Goal: Navigation & Orientation: Find specific page/section

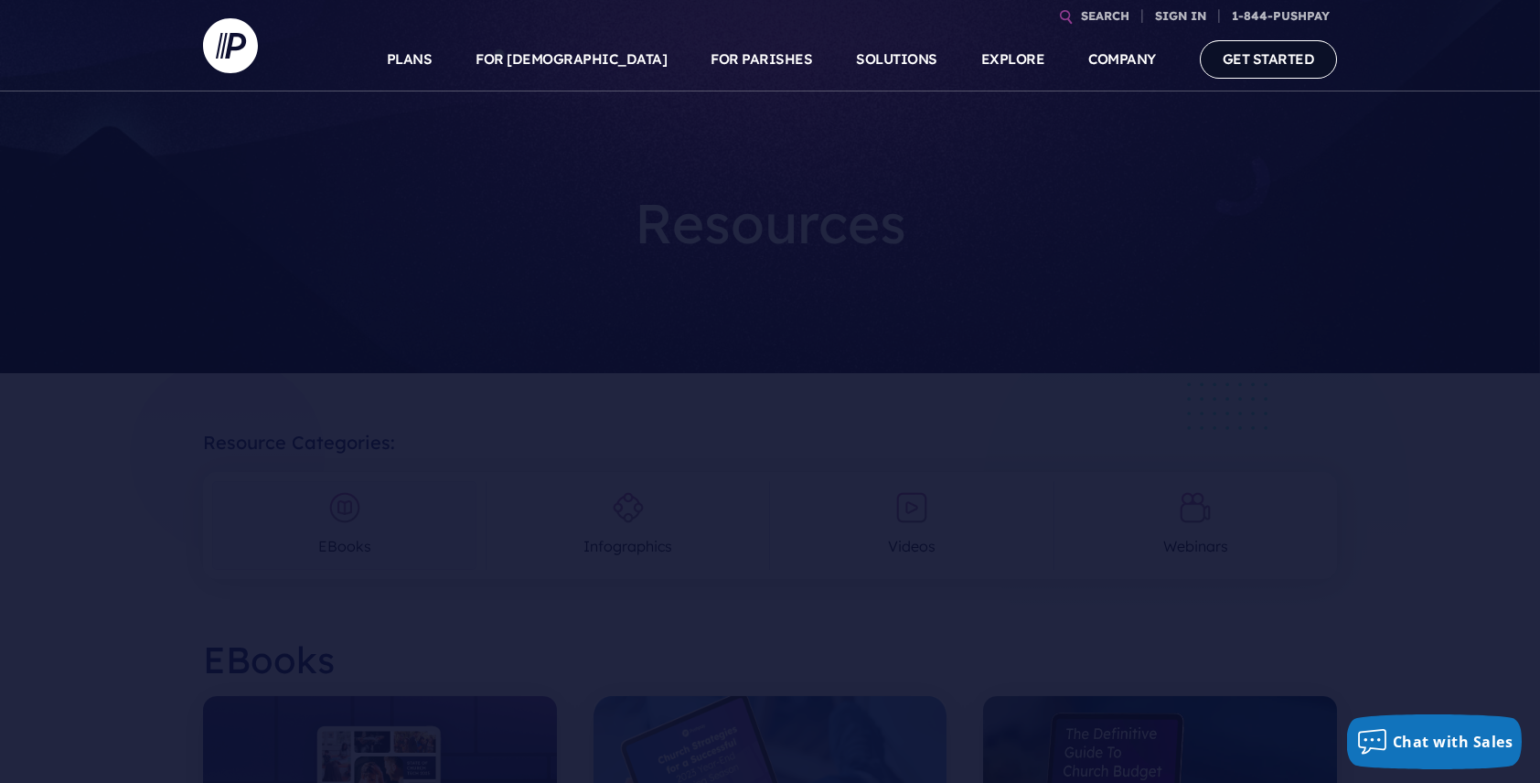
click at [1250, 59] on link "GET STARTED" at bounding box center [1269, 58] width 138 height 37
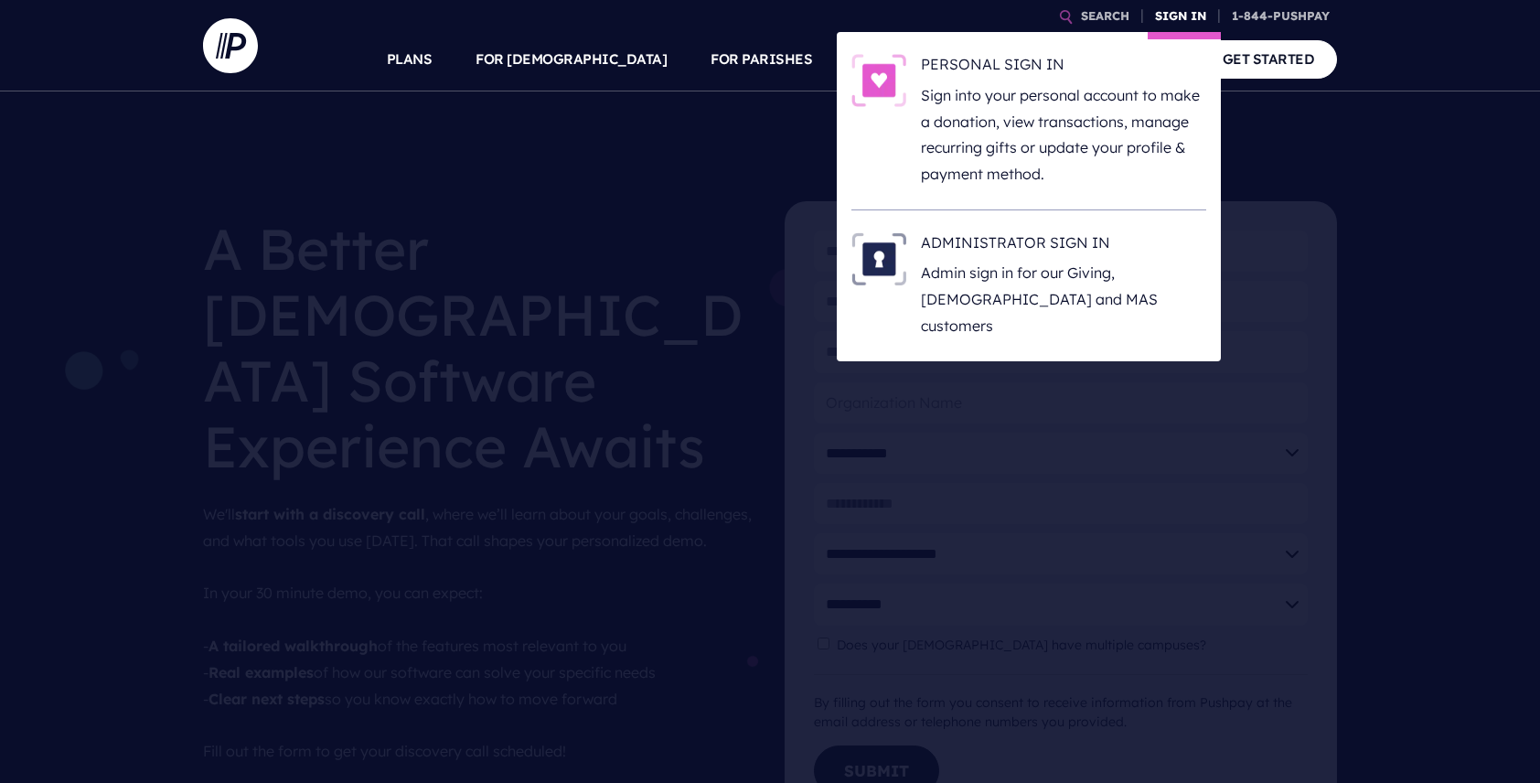
click at [1176, 18] on link "SIGN IN" at bounding box center [1180, 16] width 66 height 32
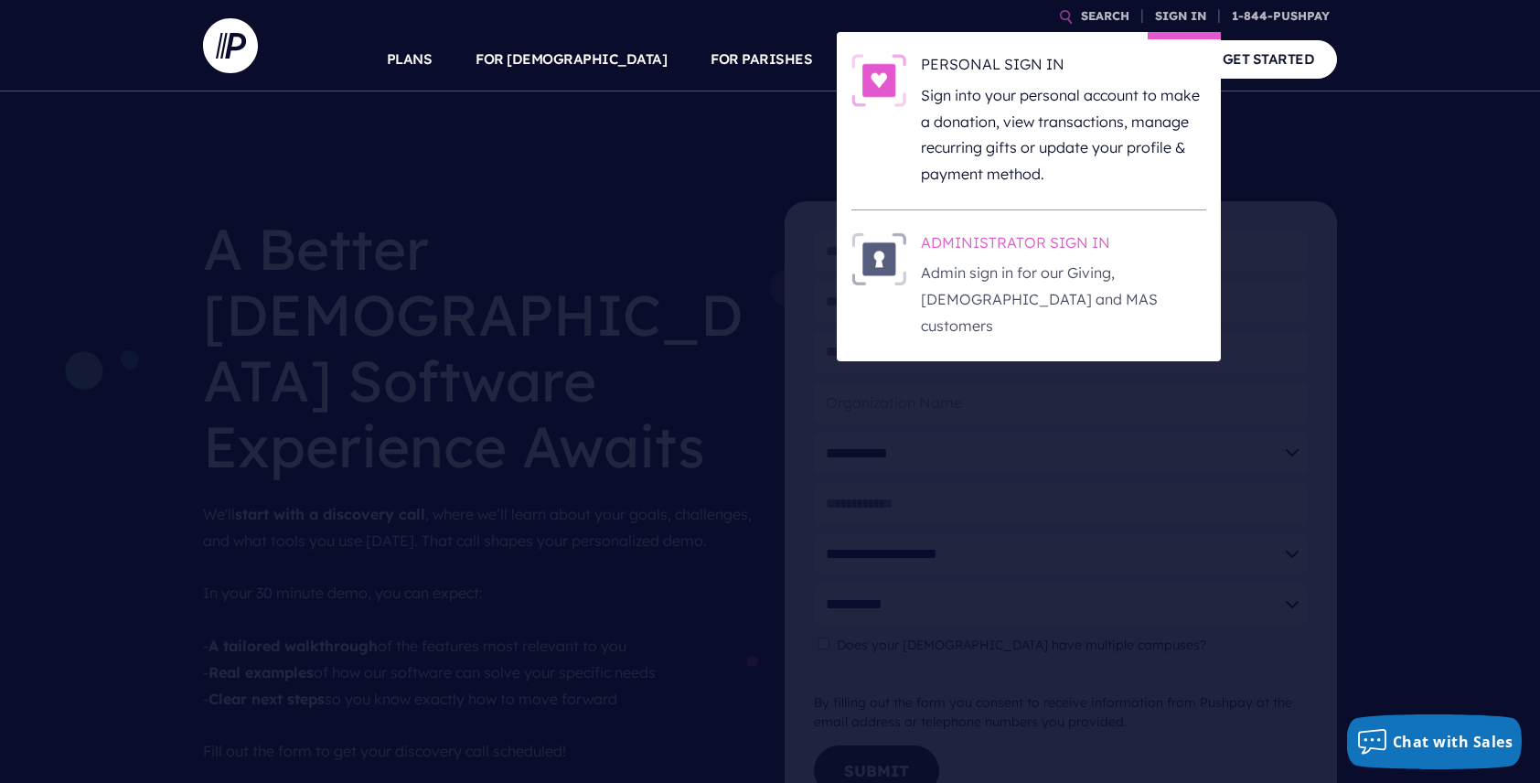
click at [1000, 241] on h6 "ADMINISTRATOR SIGN IN" at bounding box center [1063, 245] width 285 height 27
